Goal: Information Seeking & Learning: Learn about a topic

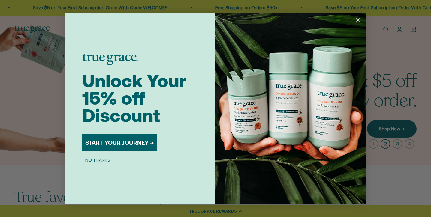
click at [117, 146] on button "START YOUR JOURNEY →" at bounding box center [119, 142] width 75 height 17
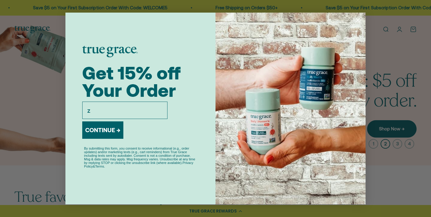
type input "zacharyleogideon@gmail.com"
click at [112, 130] on button "CONTINUE →" at bounding box center [102, 130] width 41 height 17
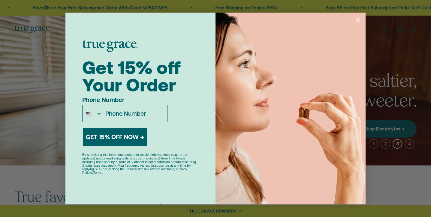
click at [356, 23] on circle "Close dialog" at bounding box center [358, 20] width 10 height 10
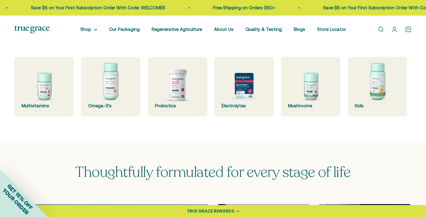
scroll to position [154, 0]
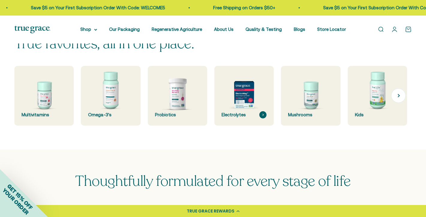
click at [236, 90] on img at bounding box center [244, 95] width 63 height 63
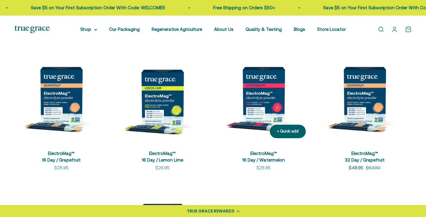
scroll to position [113, 0]
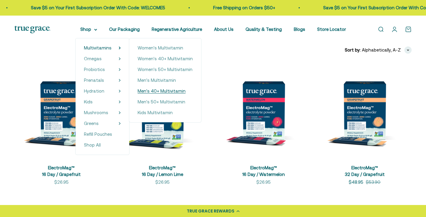
click at [156, 89] on span "Men's 40+ Multivitamin" at bounding box center [162, 91] width 48 height 5
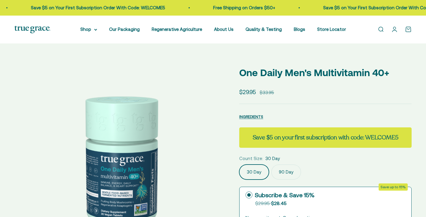
select select "3"
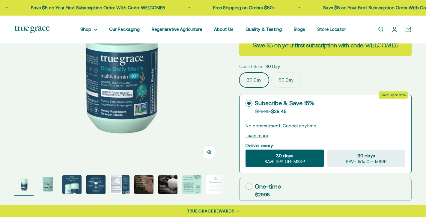
scroll to position [106, 0]
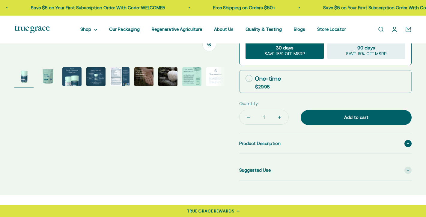
click at [275, 146] on span "Product Description" at bounding box center [259, 143] width 41 height 7
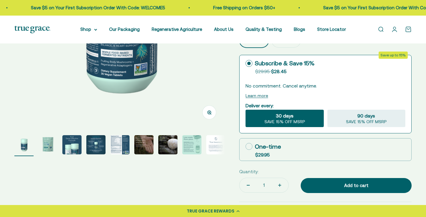
scroll to position [140, 0]
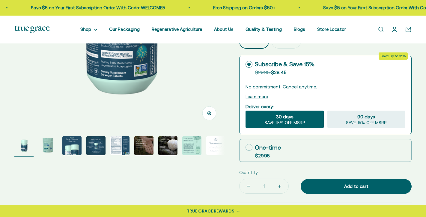
click at [119, 143] on img "Go to item 5" at bounding box center [119, 145] width 19 height 19
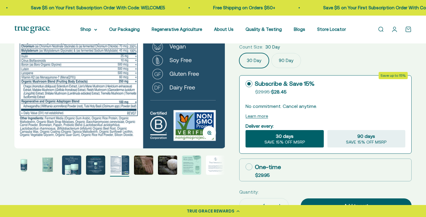
scroll to position [121, 0]
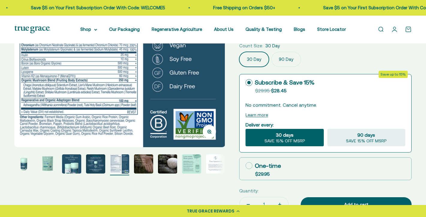
click at [251, 164] on icon at bounding box center [249, 165] width 7 height 7
click at [246, 166] on input "One-time $29.95" at bounding box center [245, 166] width 0 height 0
radio input "true"
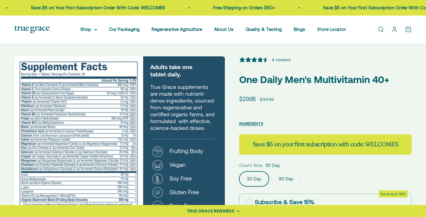
scroll to position [0, 0]
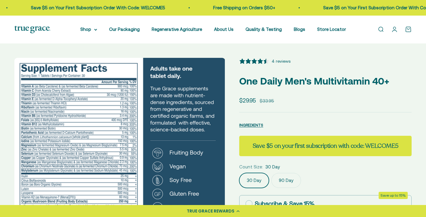
click at [279, 60] on div "4 reviews" at bounding box center [281, 61] width 19 height 7
click at [30, 26] on div "Open navigation menu Open search Shop Multivitamins Women's Multivitamin Women'…" at bounding box center [213, 30] width 426 height 28
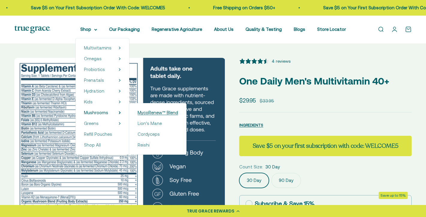
click at [155, 116] on span "MycoRenew™ Blend" at bounding box center [158, 112] width 41 height 7
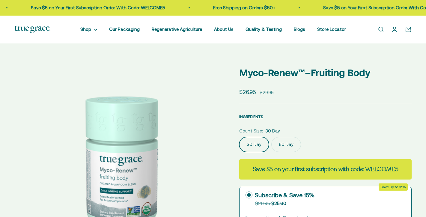
select select "3"
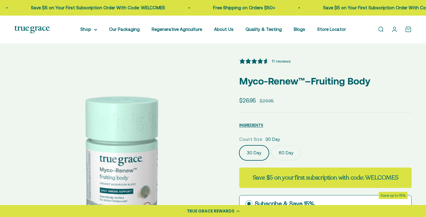
click at [274, 60] on div "11 reviews" at bounding box center [281, 61] width 19 height 7
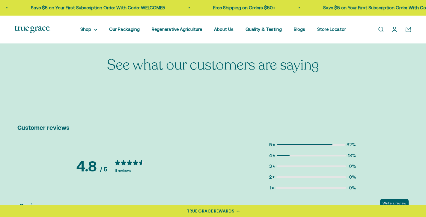
scroll to position [684, 0]
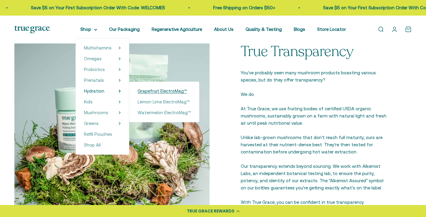
click at [159, 92] on span "Grapefruit ElectroMag™" at bounding box center [163, 91] width 50 height 5
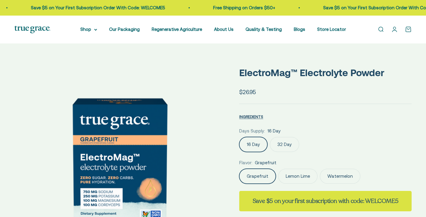
select select "3"
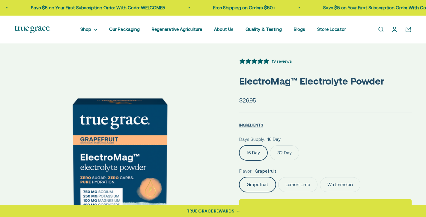
click at [278, 60] on div "13 reviews" at bounding box center [282, 61] width 20 height 7
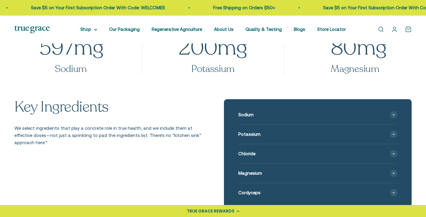
scroll to position [668, 0]
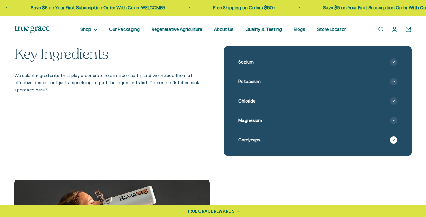
click at [393, 139] on span at bounding box center [393, 140] width 7 height 7
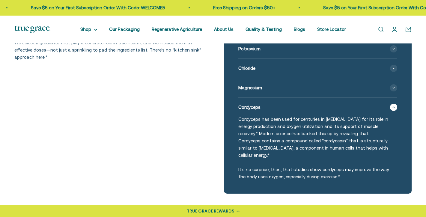
scroll to position [639, 0]
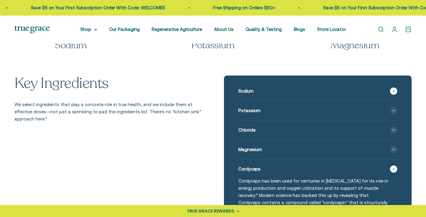
click at [288, 95] on div "Sodium" at bounding box center [318, 91] width 159 height 19
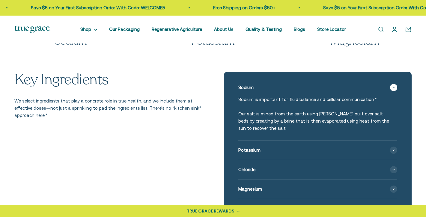
scroll to position [648, 0]
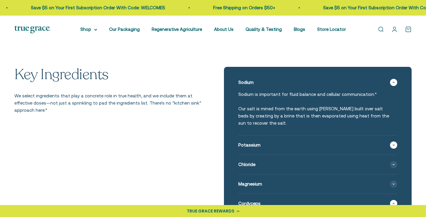
click at [395, 142] on span at bounding box center [393, 145] width 7 height 7
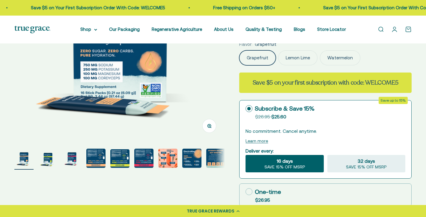
scroll to position [0, 0]
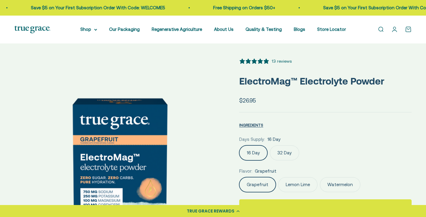
click at [282, 61] on div "13 reviews" at bounding box center [282, 61] width 20 height 7
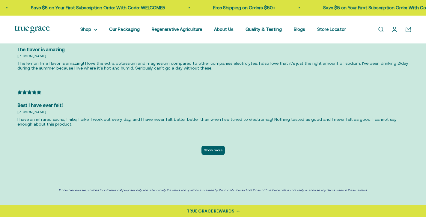
scroll to position [1667, 0]
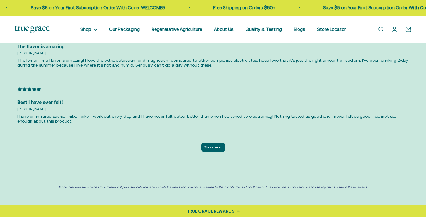
click at [221, 148] on button "Show more" at bounding box center [213, 147] width 23 height 9
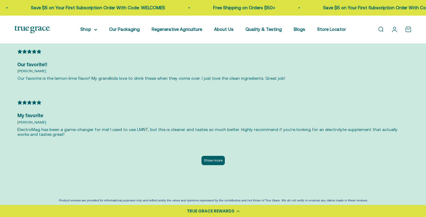
scroll to position [1929, 0]
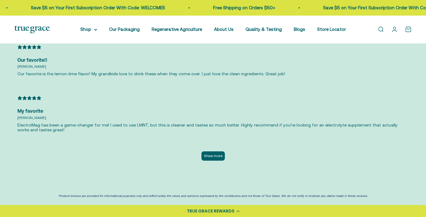
click at [213, 152] on button "Show more" at bounding box center [213, 156] width 23 height 9
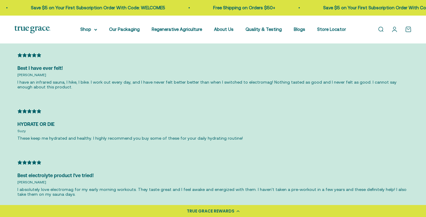
scroll to position [1576, 0]
